Goal: Navigation & Orientation: Find specific page/section

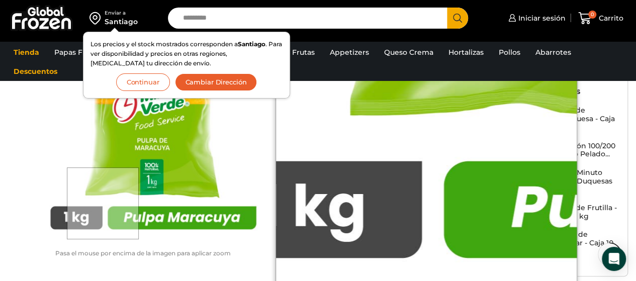
scroll to position [553, 0]
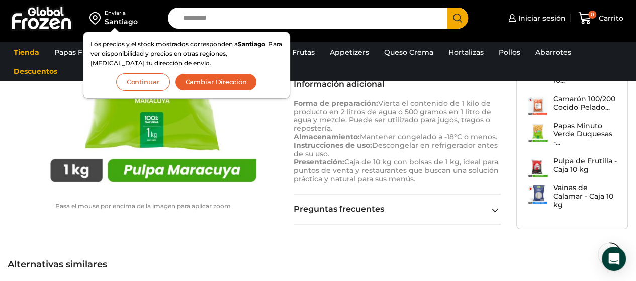
click at [146, 79] on button "Continuar" at bounding box center [143, 82] width 54 height 18
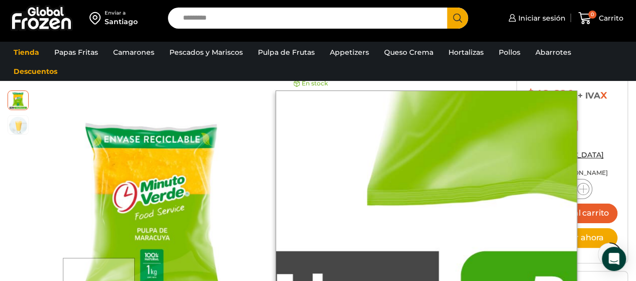
scroll to position [302, 0]
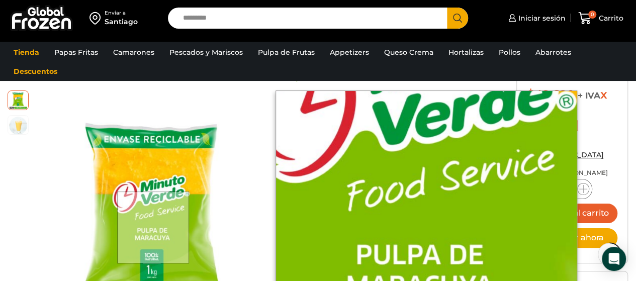
click at [154, 227] on div at bounding box center [153, 228] width 72 height 72
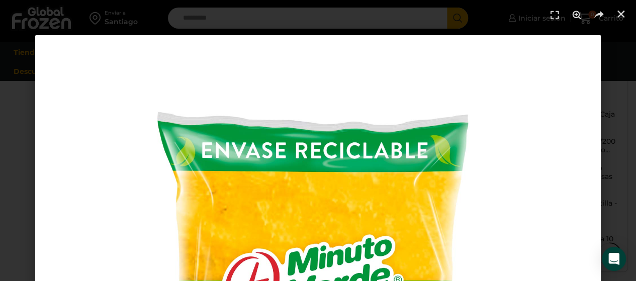
scroll to position [351, 0]
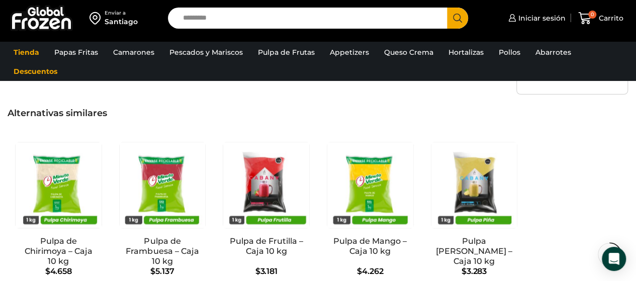
scroll to position [654, 0]
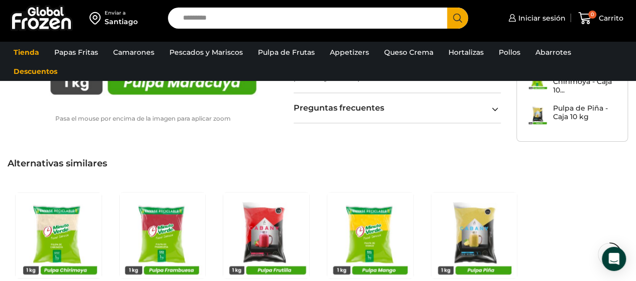
click at [493, 107] on icon at bounding box center [495, 109] width 7 height 7
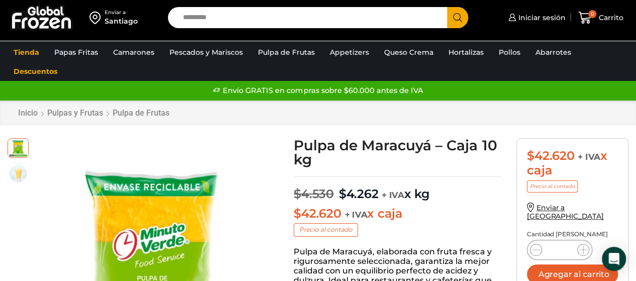
scroll to position [0, 0]
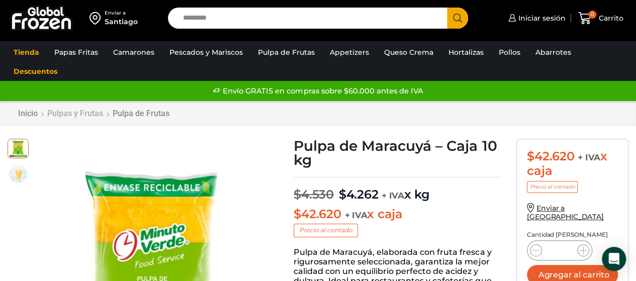
click at [84, 114] on link "Pulpas y Frutas" at bounding box center [75, 114] width 57 height 10
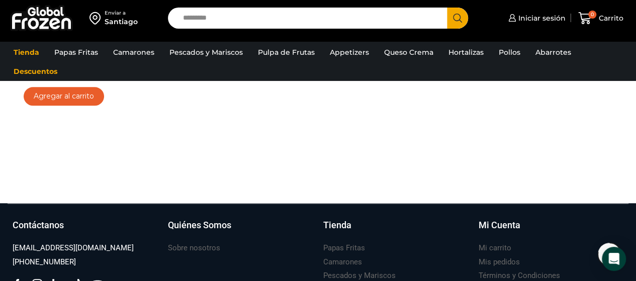
scroll to position [503, 0]
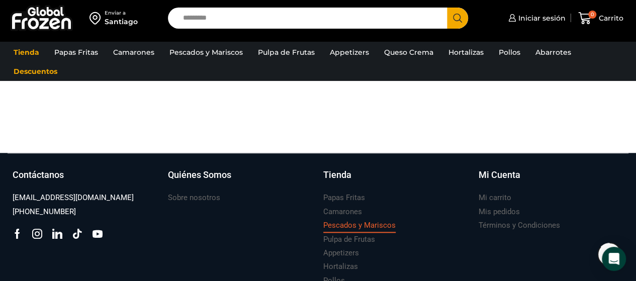
click at [336, 227] on h3 "Pescados y Mariscos" at bounding box center [359, 225] width 72 height 11
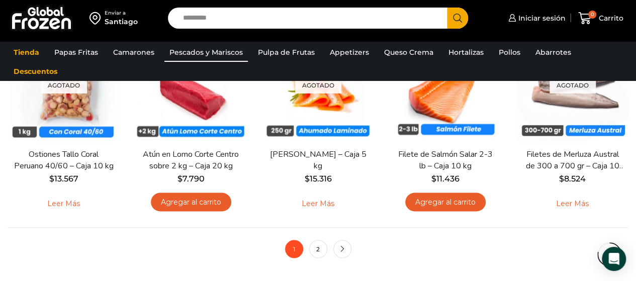
scroll to position [755, 0]
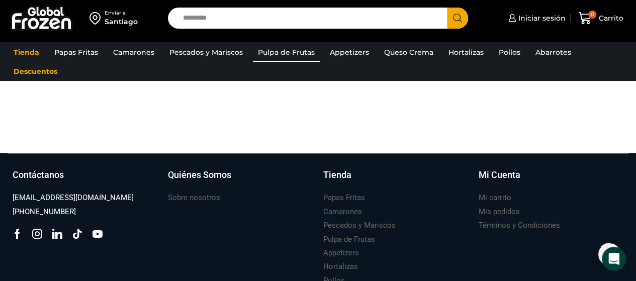
click at [285, 50] on link "Pulpa de Frutas" at bounding box center [286, 52] width 67 height 19
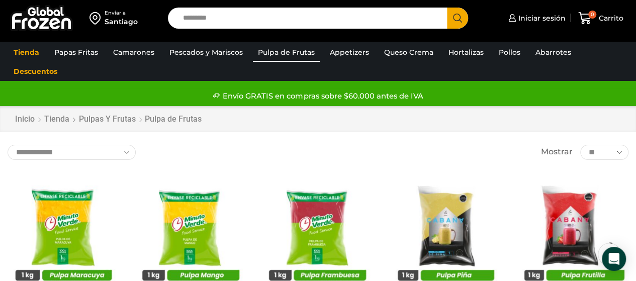
scroll to position [101, 0]
